Goal: Use online tool/utility: Utilize a website feature to perform a specific function

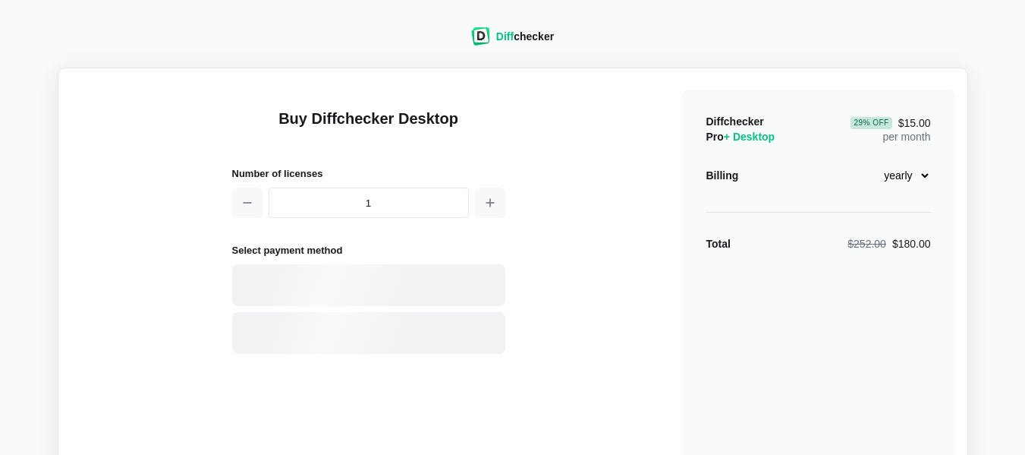
select select "desktop-yearly-180"
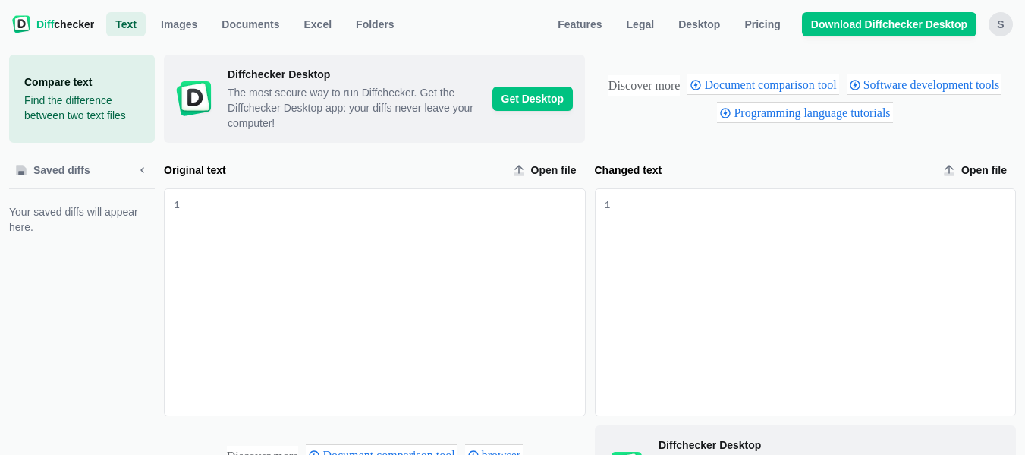
click at [224, 202] on div "Original text input" at bounding box center [385, 199] width 399 height 15
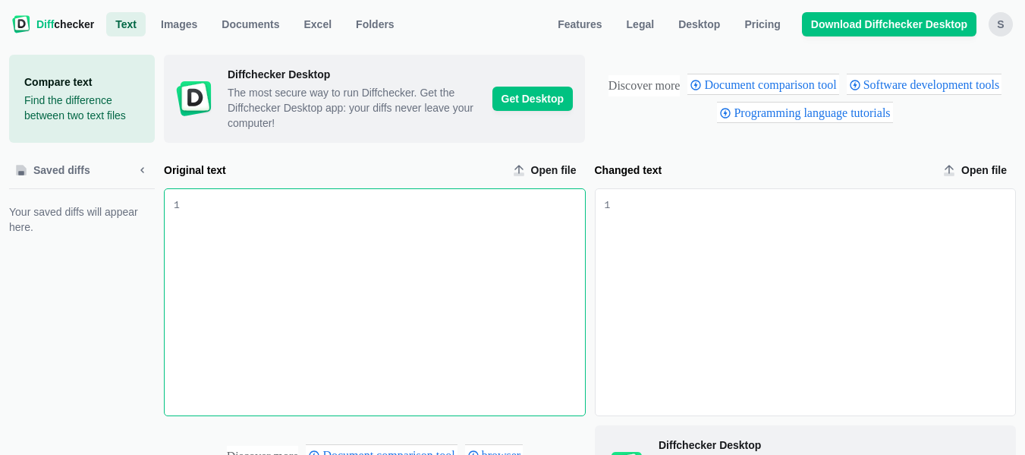
scroll to position [3078, 0]
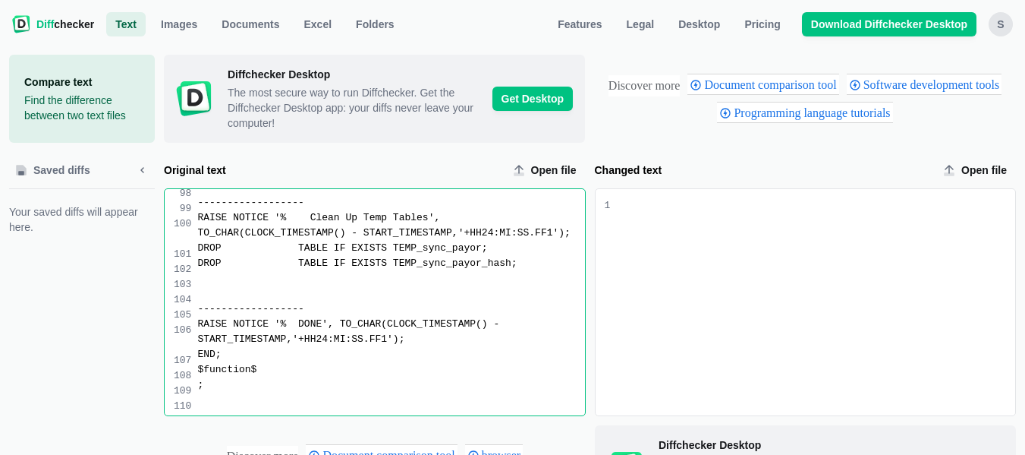
click at [625, 207] on div "Changed text input" at bounding box center [815, 199] width 399 height 15
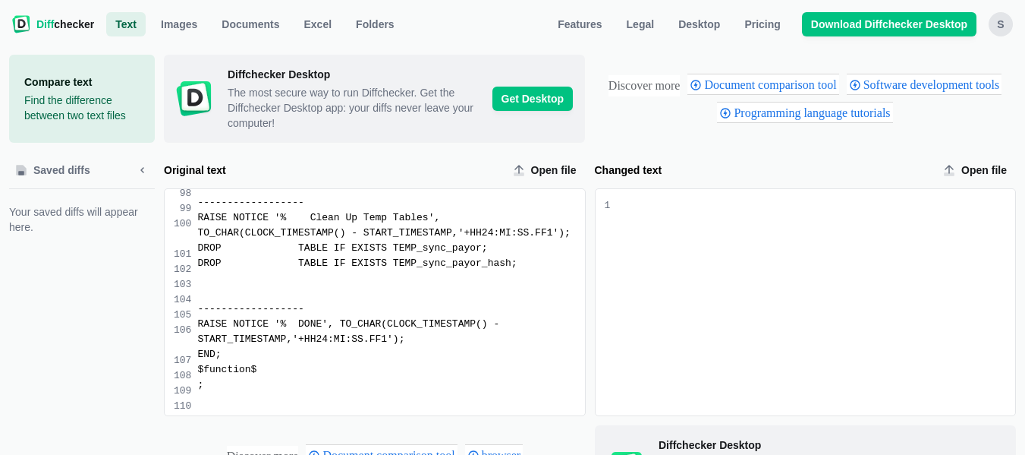
click at [649, 206] on div "Changed text input" at bounding box center [815, 199] width 399 height 15
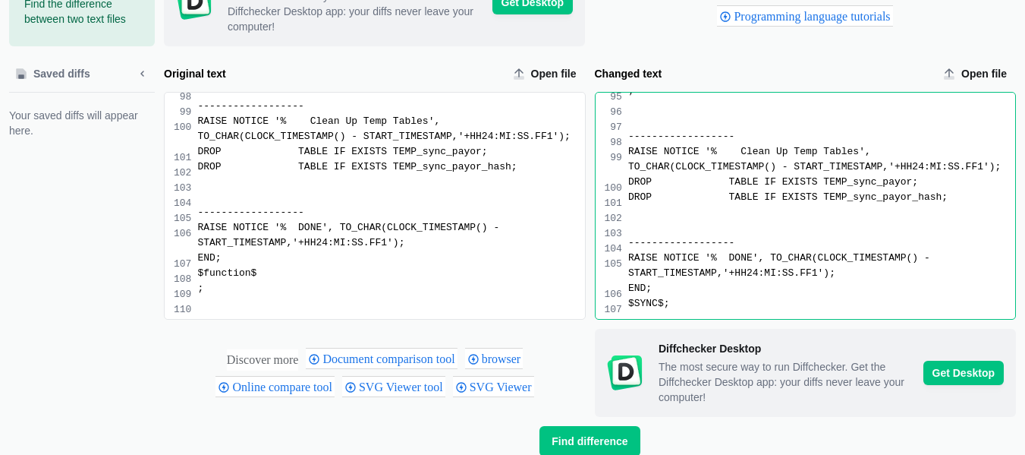
scroll to position [192, 0]
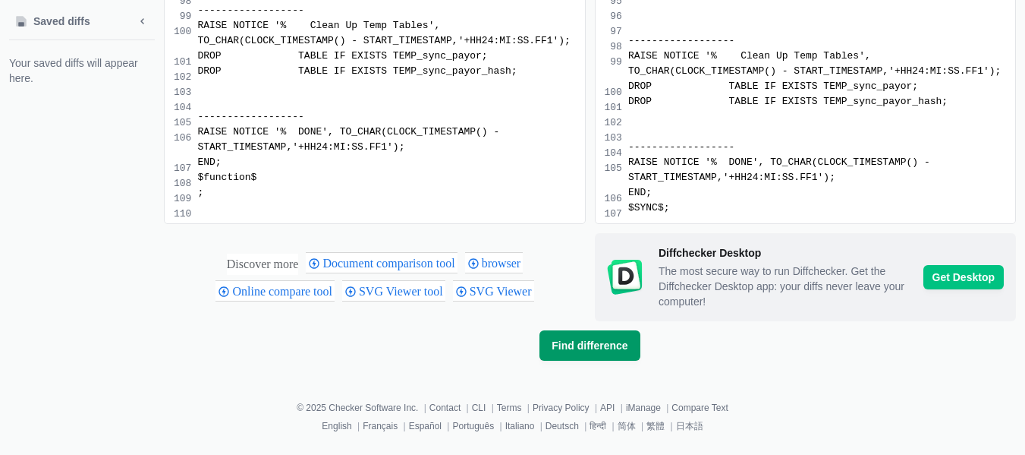
click at [602, 336] on button "Find difference" at bounding box center [590, 345] width 100 height 30
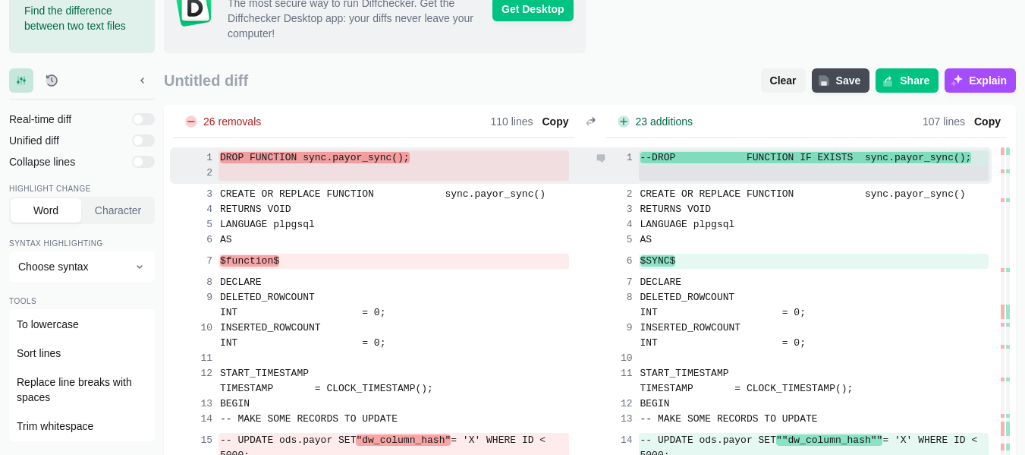
scroll to position [76, 0]
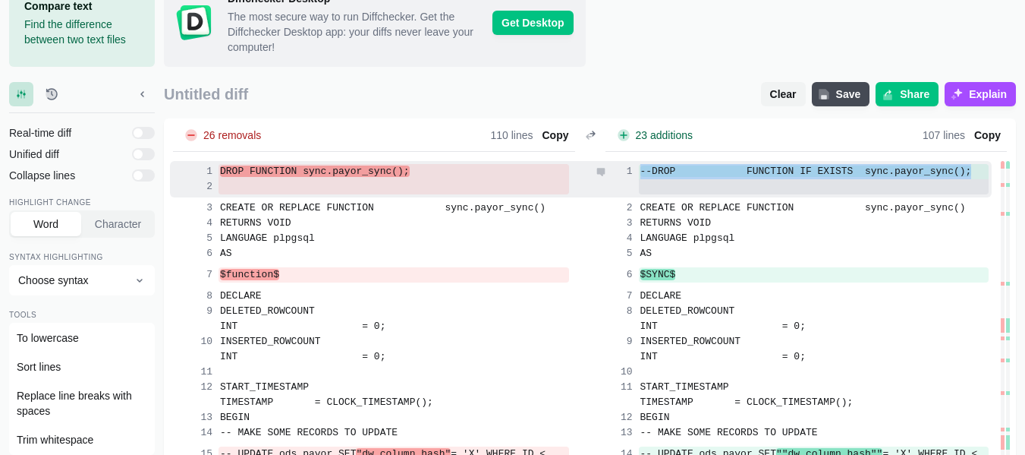
drag, startPoint x: 640, startPoint y: 171, endPoint x: 949, endPoint y: 163, distance: 309.7
click at [949, 163] on div "--DROP FUNCTION IF EXISTS sync.payor_sync();" at bounding box center [791, 170] width 396 height 18
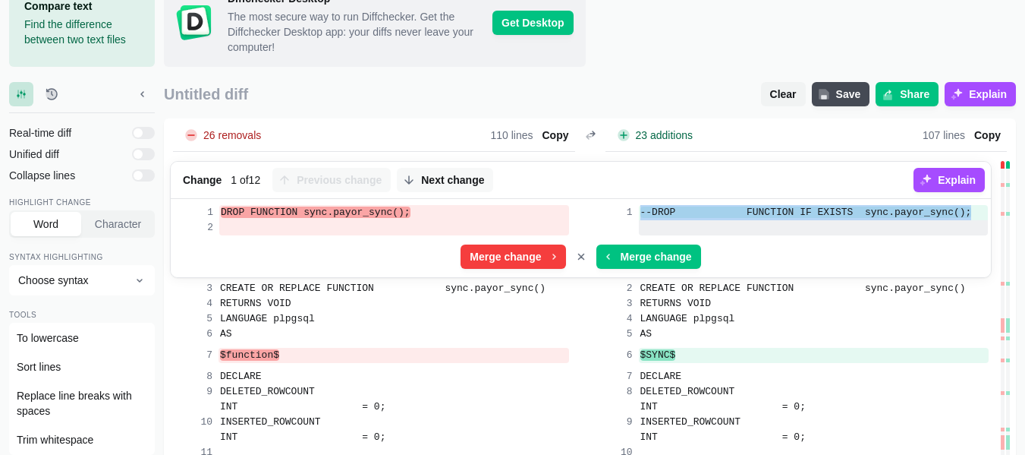
copy span "--DROP FUNCTION IF EXISTS sync.payor_sync();"
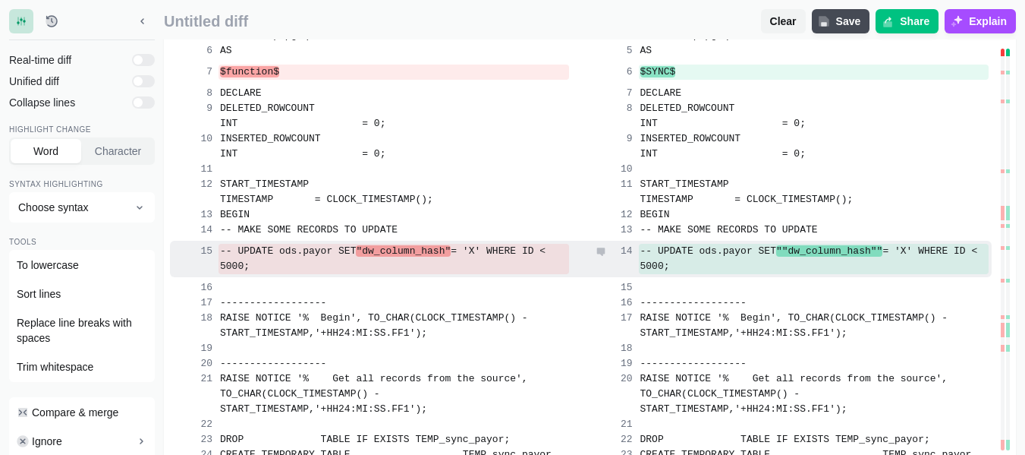
scroll to position [379, 0]
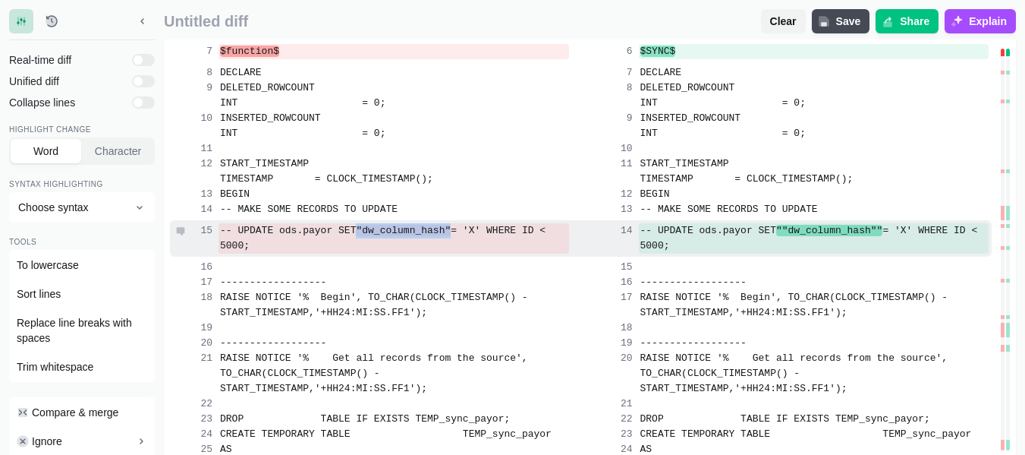
drag, startPoint x: 438, startPoint y: 226, endPoint x: 520, endPoint y: 234, distance: 82.3
click at [451, 234] on span ""dw_column_hash"" at bounding box center [403, 230] width 95 height 11
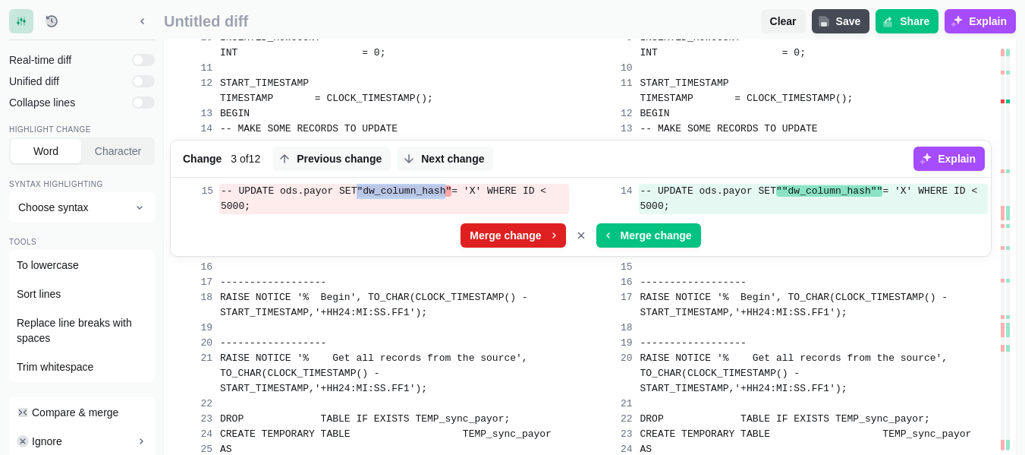
copy span ""dw_column_hash"
click at [584, 232] on icon "Cancel merge" at bounding box center [581, 235] width 12 height 12
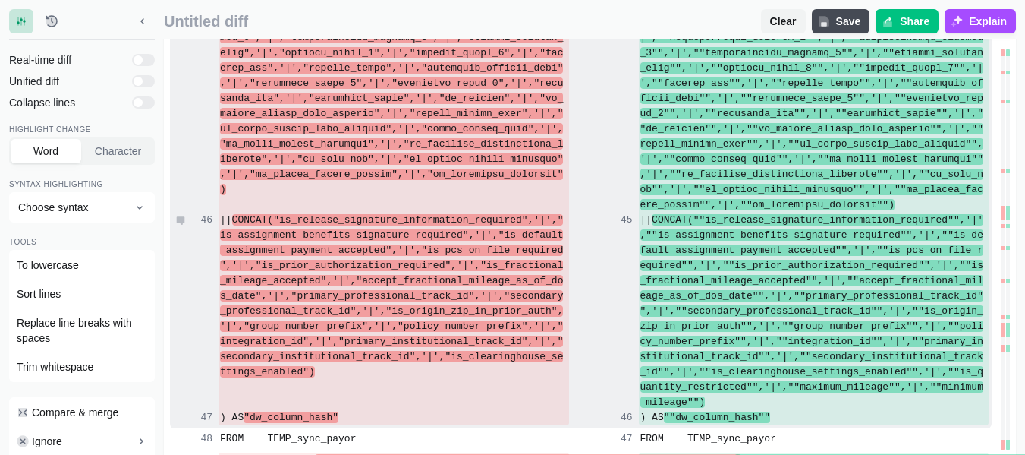
scroll to position [1366, 0]
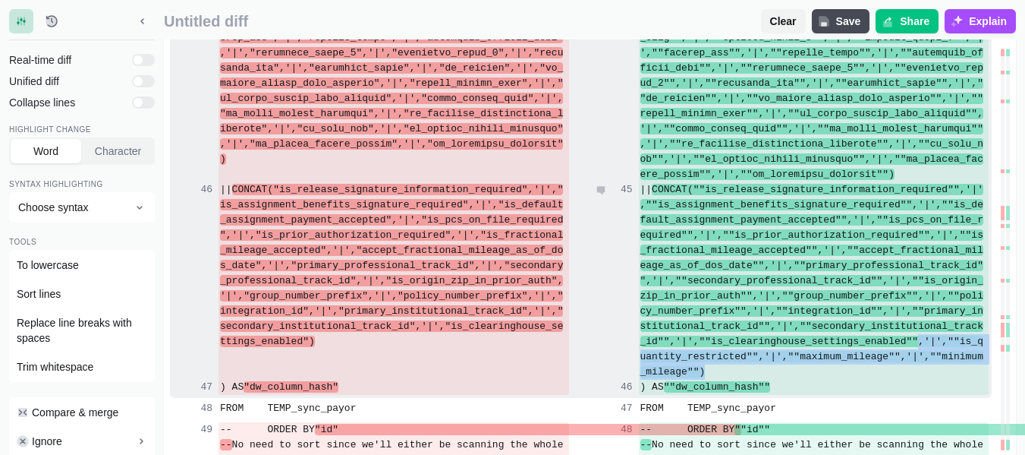
drag, startPoint x: 905, startPoint y: 339, endPoint x: 798, endPoint y: 352, distance: 108.5
click at [981, 370] on div "|| CONCAT(""is_release_signature_information_required"",'|',""is_assignment_ben…" at bounding box center [814, 280] width 351 height 197
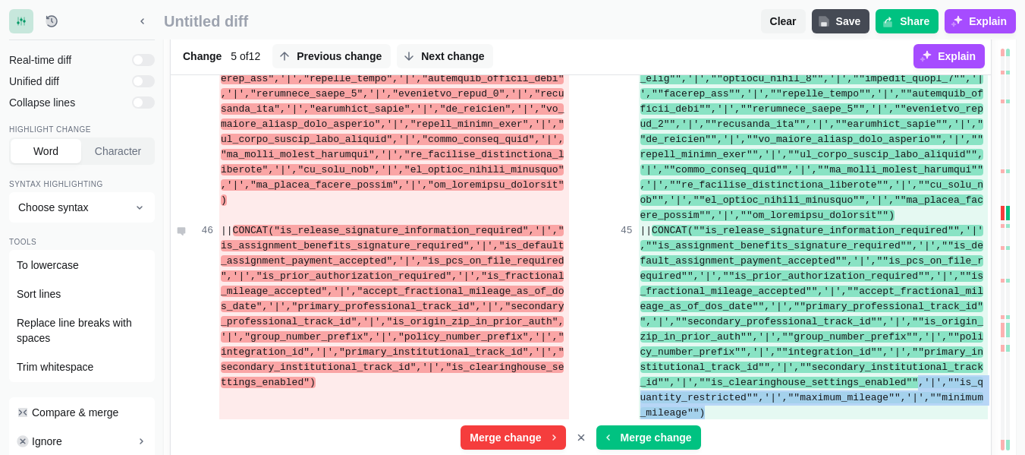
copy span ",'|',""is_quantity_restricted"",'|',""maximum_mileage"",'|',""minimum_mileage"")"
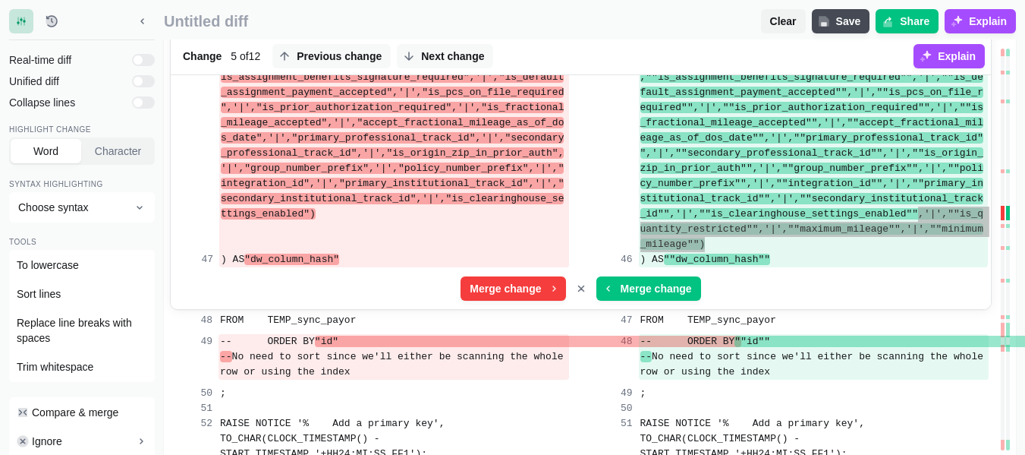
scroll to position [1594, 0]
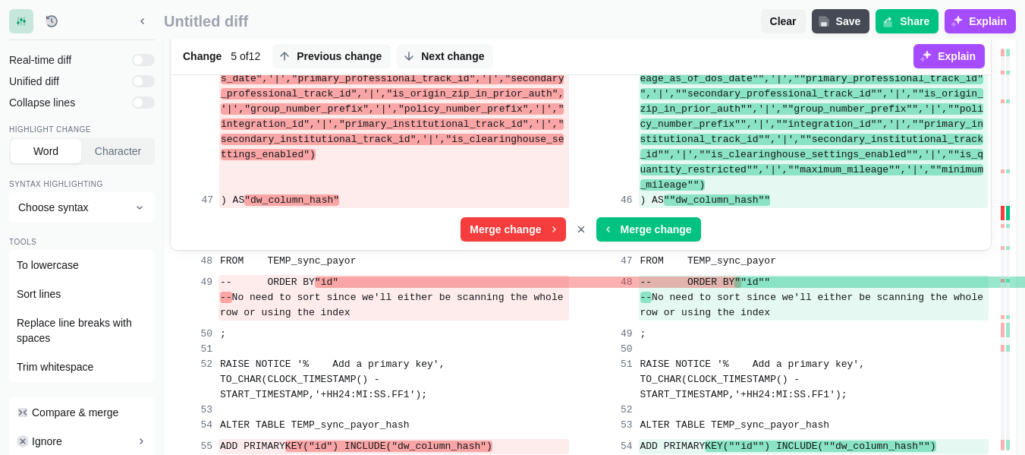
click at [596, 172] on div "|| CONCAT(""is_release_signature_information_required"",'|',""is_assignment_ben…" at bounding box center [790, 93] width 395 height 197
click at [580, 230] on icon "Cancel merge" at bounding box center [580, 228] width 5 height 5
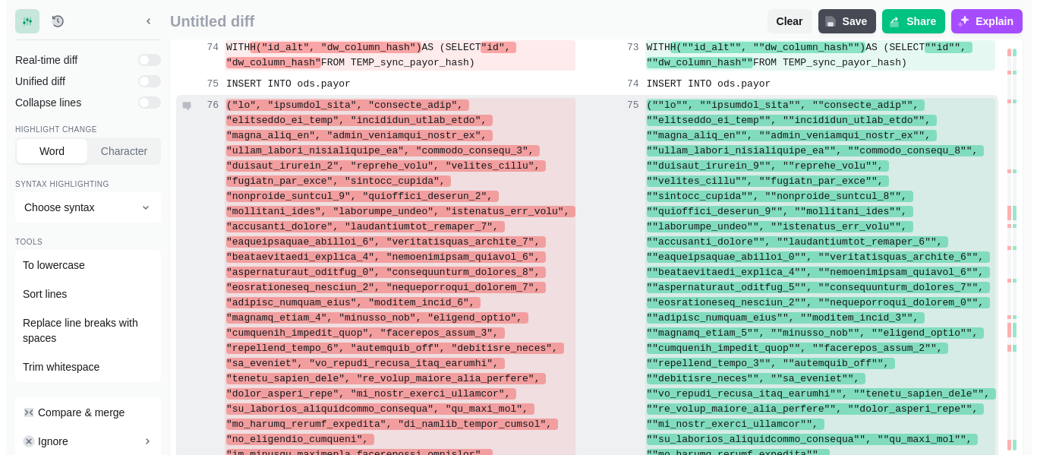
scroll to position [2352, 0]
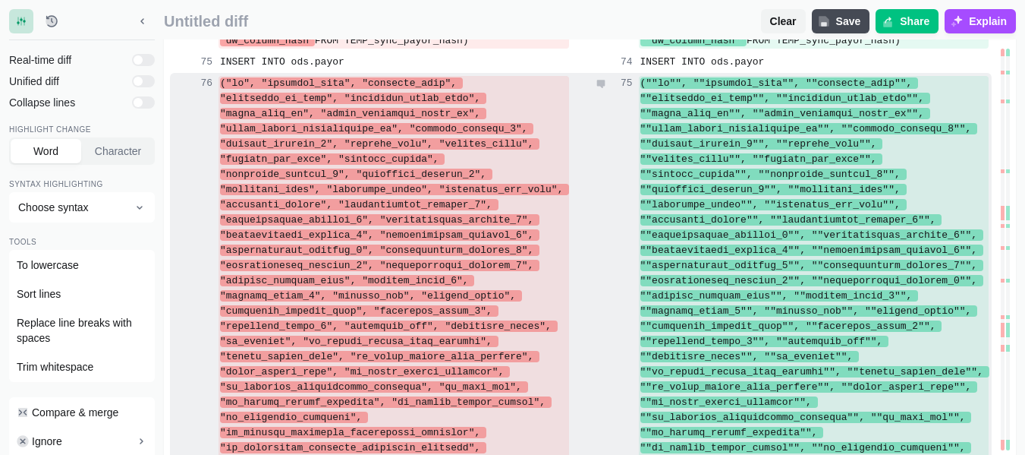
click at [605, 163] on div at bounding box center [791, 394] width 396 height 637
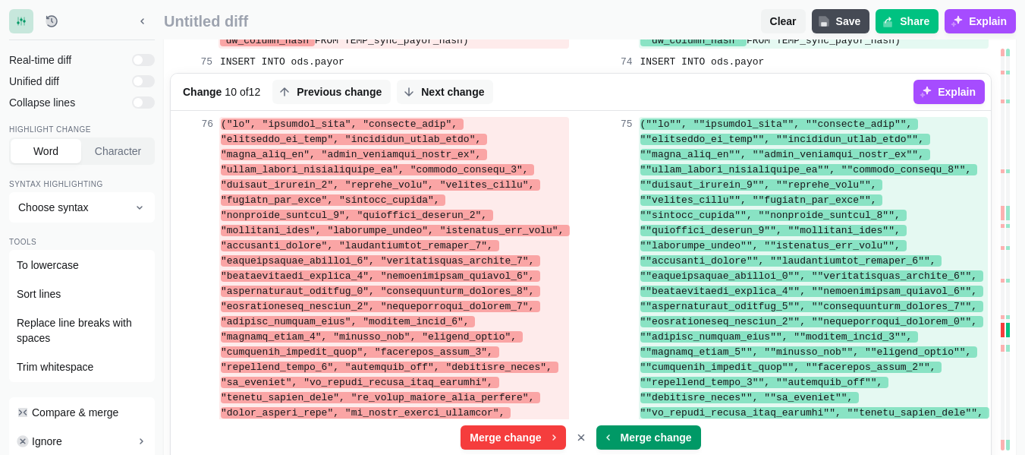
click at [649, 440] on span "Merge change" at bounding box center [656, 436] width 77 height 15
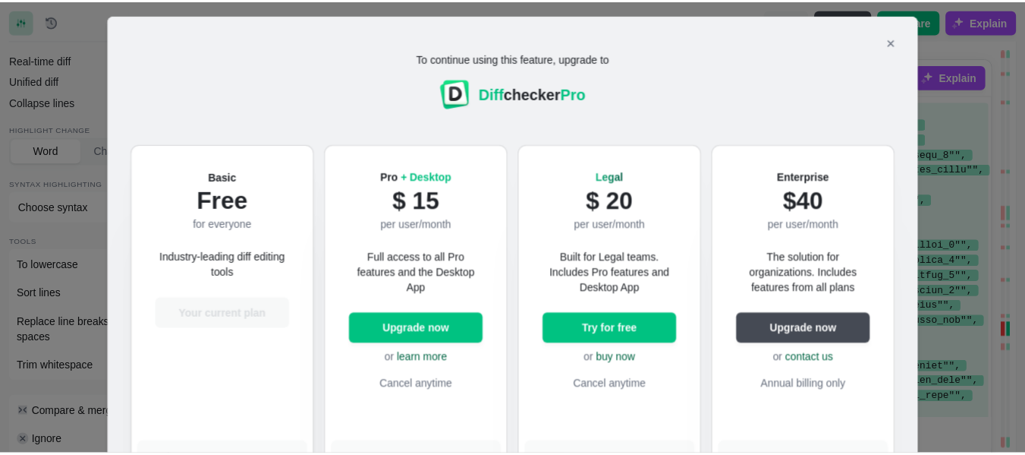
scroll to position [27, 0]
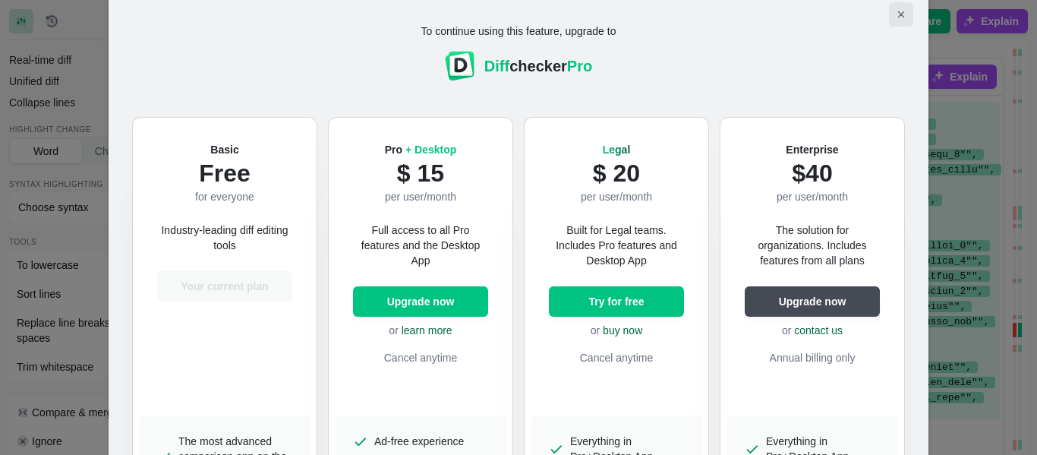
click at [898, 15] on icon "Close modal" at bounding box center [900, 14] width 5 height 5
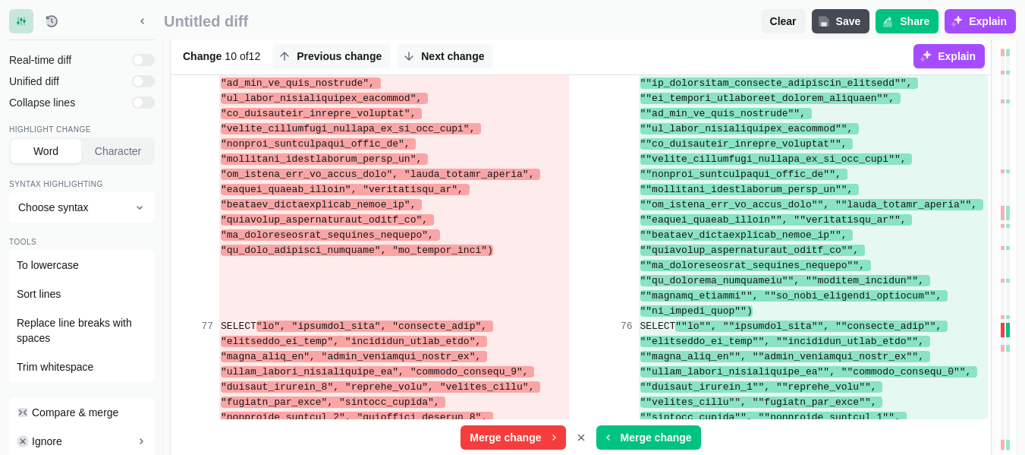
scroll to position [2808, 0]
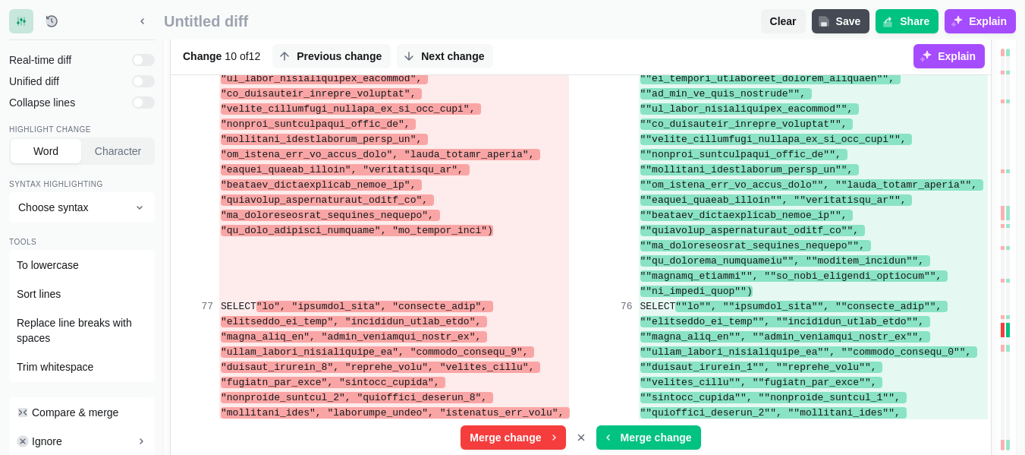
click at [580, 441] on icon "Cancel merge" at bounding box center [581, 437] width 12 height 12
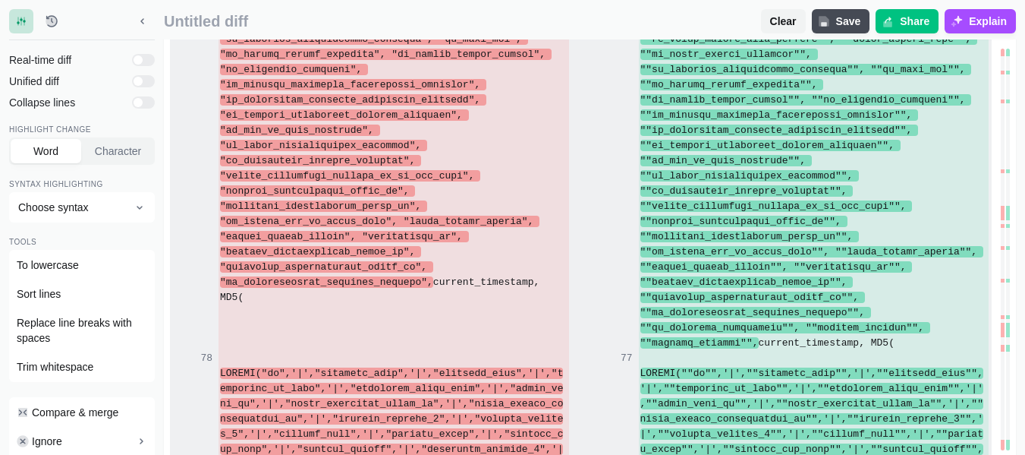
scroll to position [3339, 0]
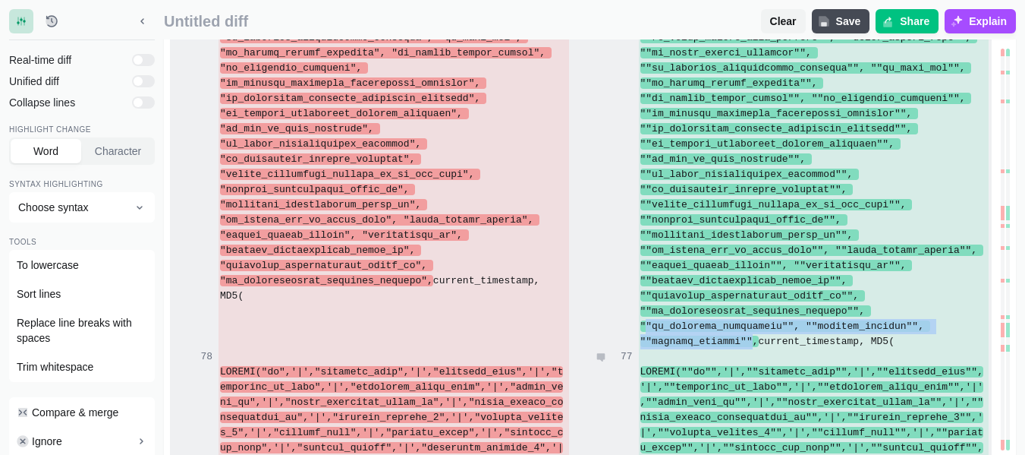
drag, startPoint x: 647, startPoint y: 275, endPoint x: 790, endPoint y: 378, distance: 175.6
click at [744, 299] on span at bounding box center [814, 37] width 349 height 618
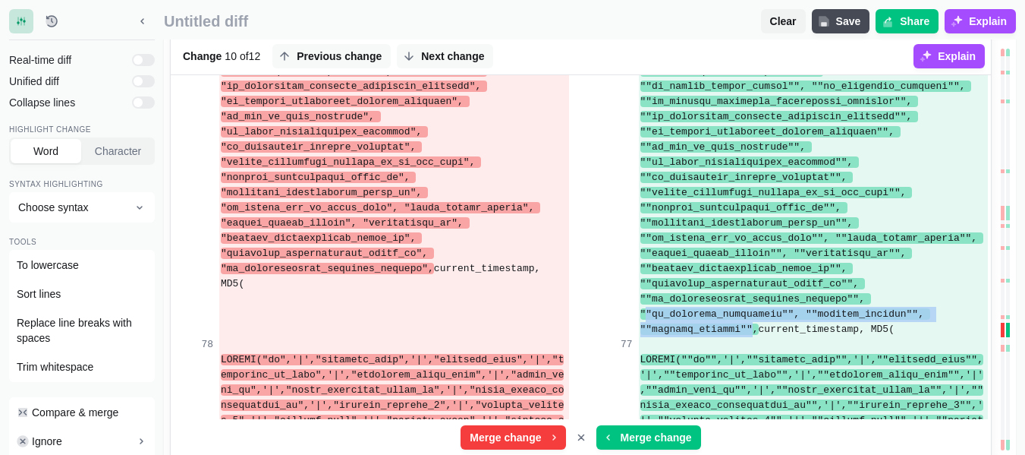
scroll to position [3415, 0]
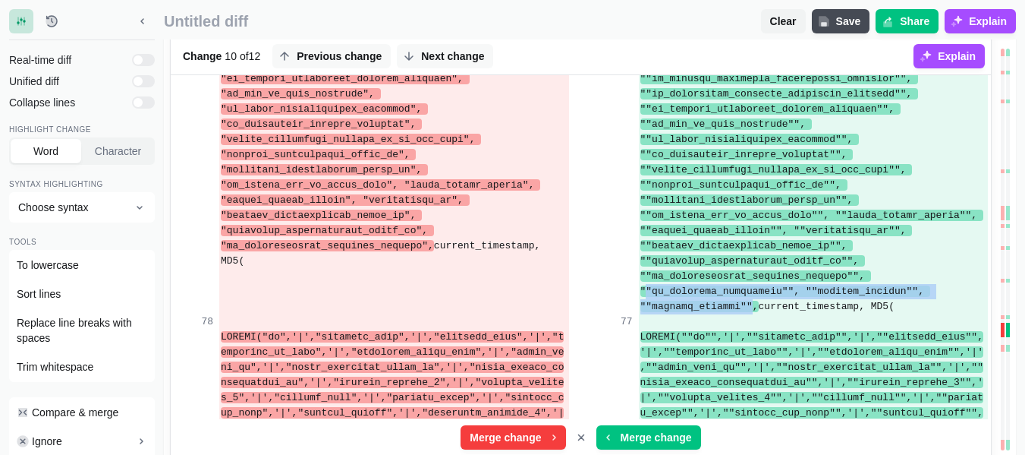
copy span ""is_quantity_restricted"", ""maximum_mileage"", ""minimum_mileage"""
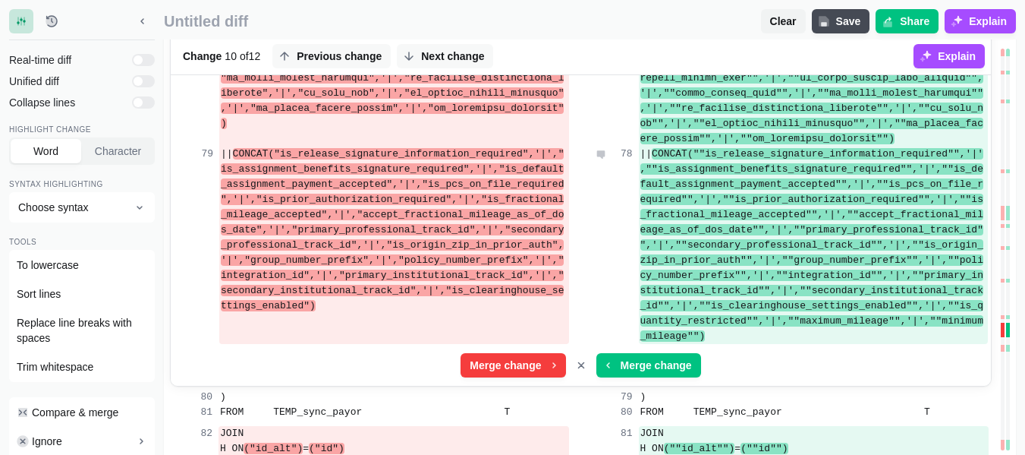
scroll to position [4022, 0]
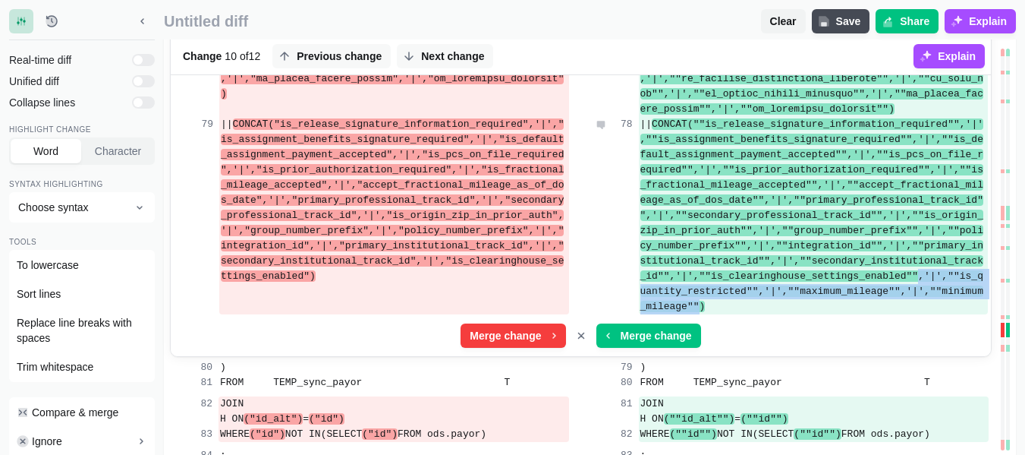
drag, startPoint x: 955, startPoint y: 198, endPoint x: 700, endPoint y: 228, distance: 255.9
click at [700, 228] on span "CONCAT(""is_release_signature_information_required"",'|',""is_assignment_benefi…" at bounding box center [811, 214] width 343 height 193
copy span ",'|',""is_quantity_restricted"",'|',""maximum_mileage"",'|',""minimum_mileage"""
click at [580, 329] on icon "Cancel merge" at bounding box center [581, 335] width 12 height 12
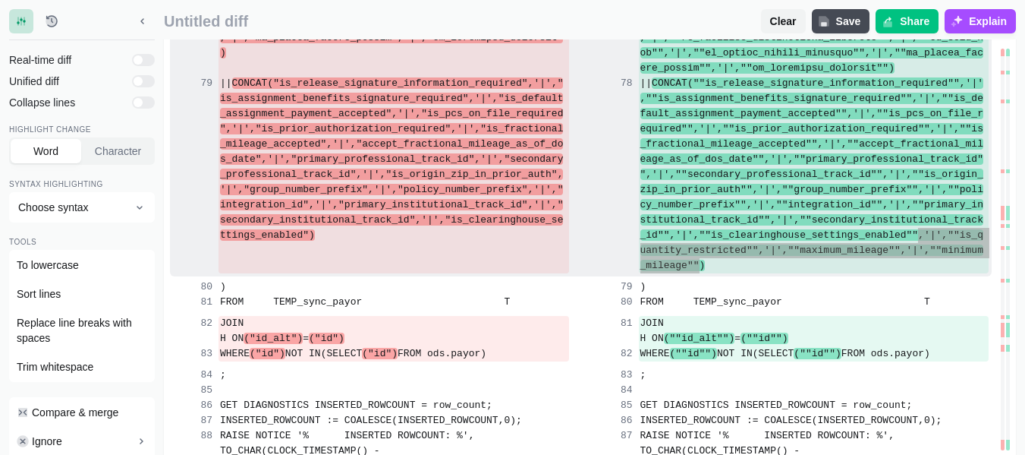
scroll to position [3642, 0]
